Goal: Task Accomplishment & Management: Manage account settings

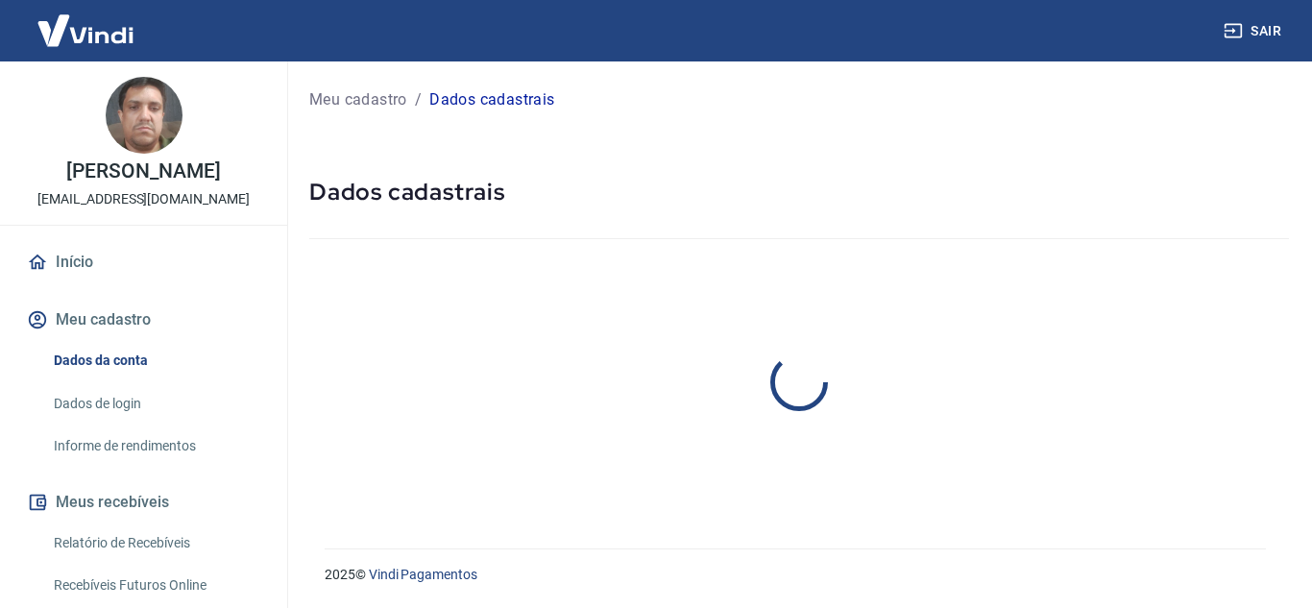
select select "SP"
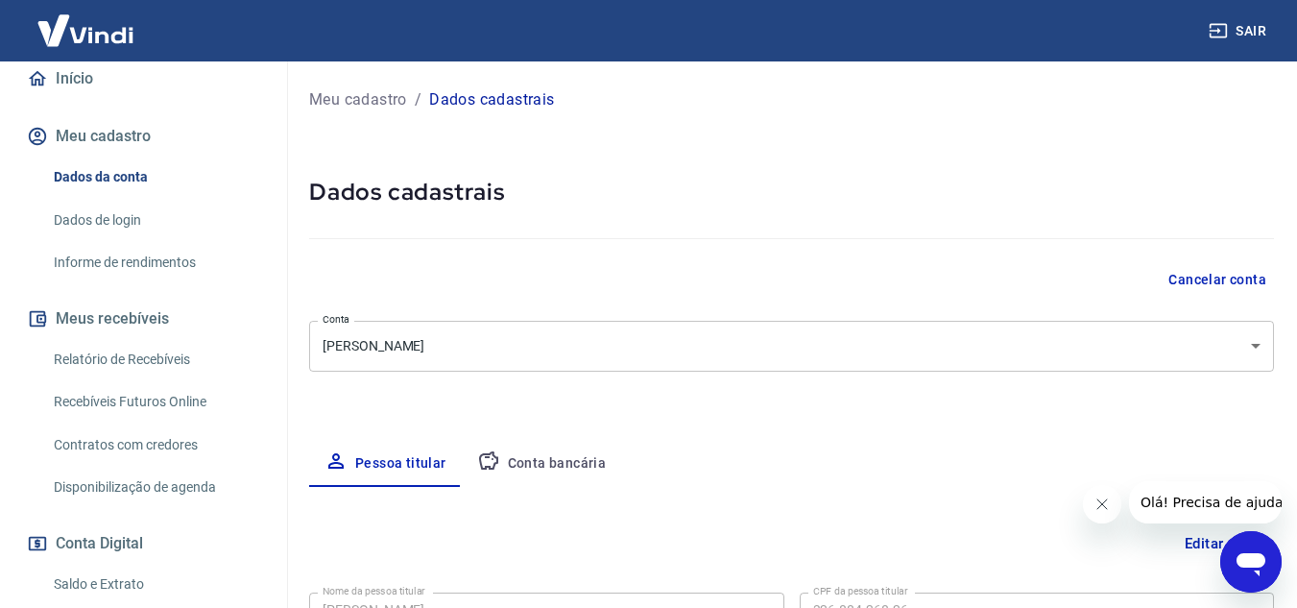
scroll to position [192, 0]
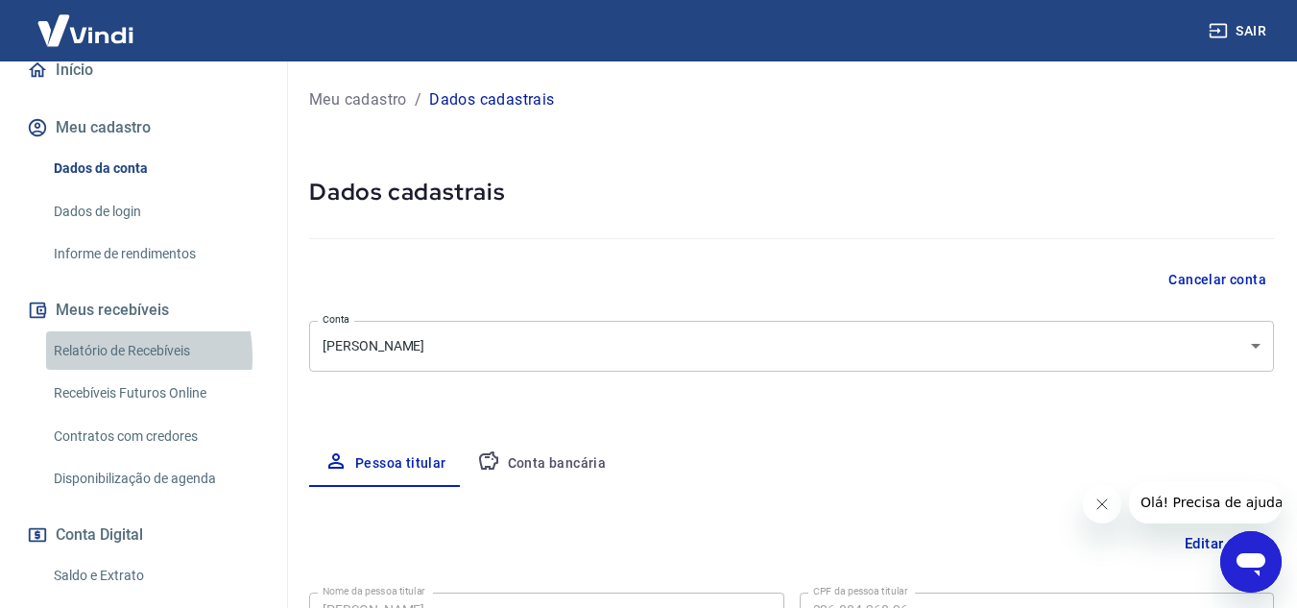
click at [99, 371] on link "Relatório de Recebíveis" at bounding box center [155, 350] width 218 height 39
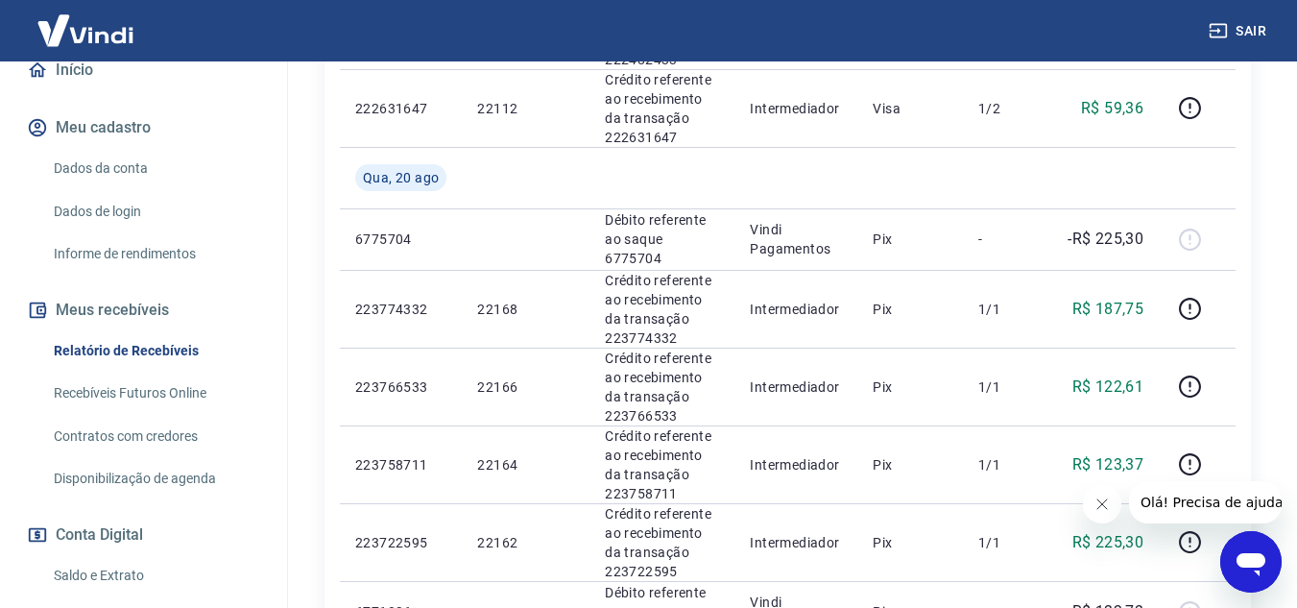
scroll to position [1219, 0]
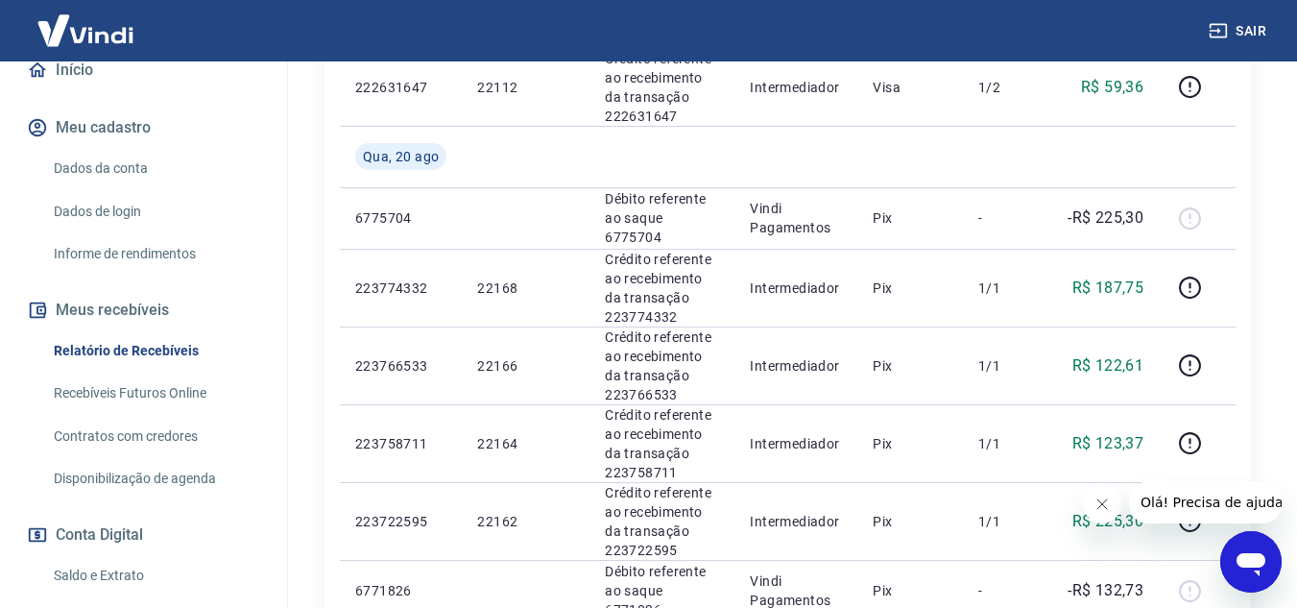
click at [1102, 514] on button "Fechar mensagem da empresa" at bounding box center [1101, 504] width 38 height 38
